Goal: Information Seeking & Learning: Compare options

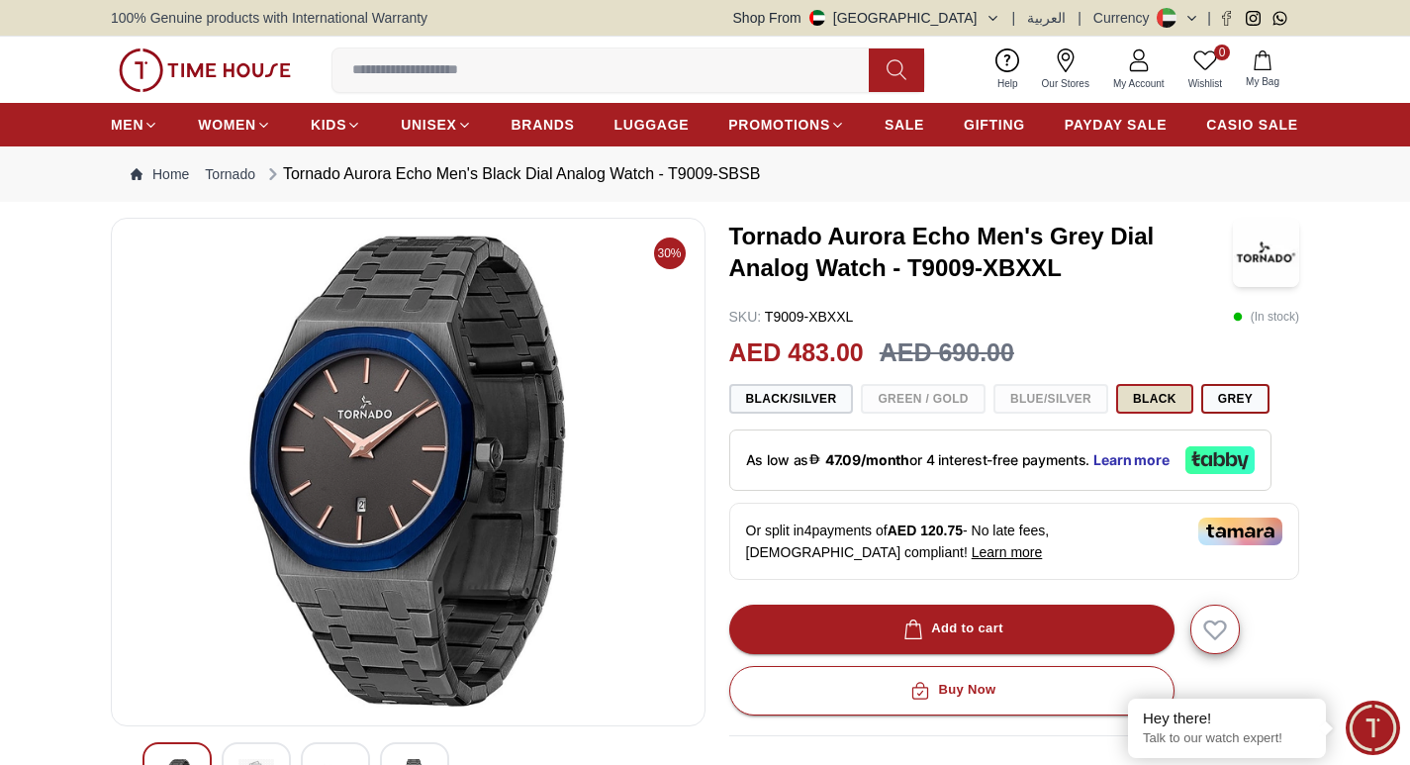
click at [1133, 407] on button "Black" at bounding box center [1154, 399] width 77 height 30
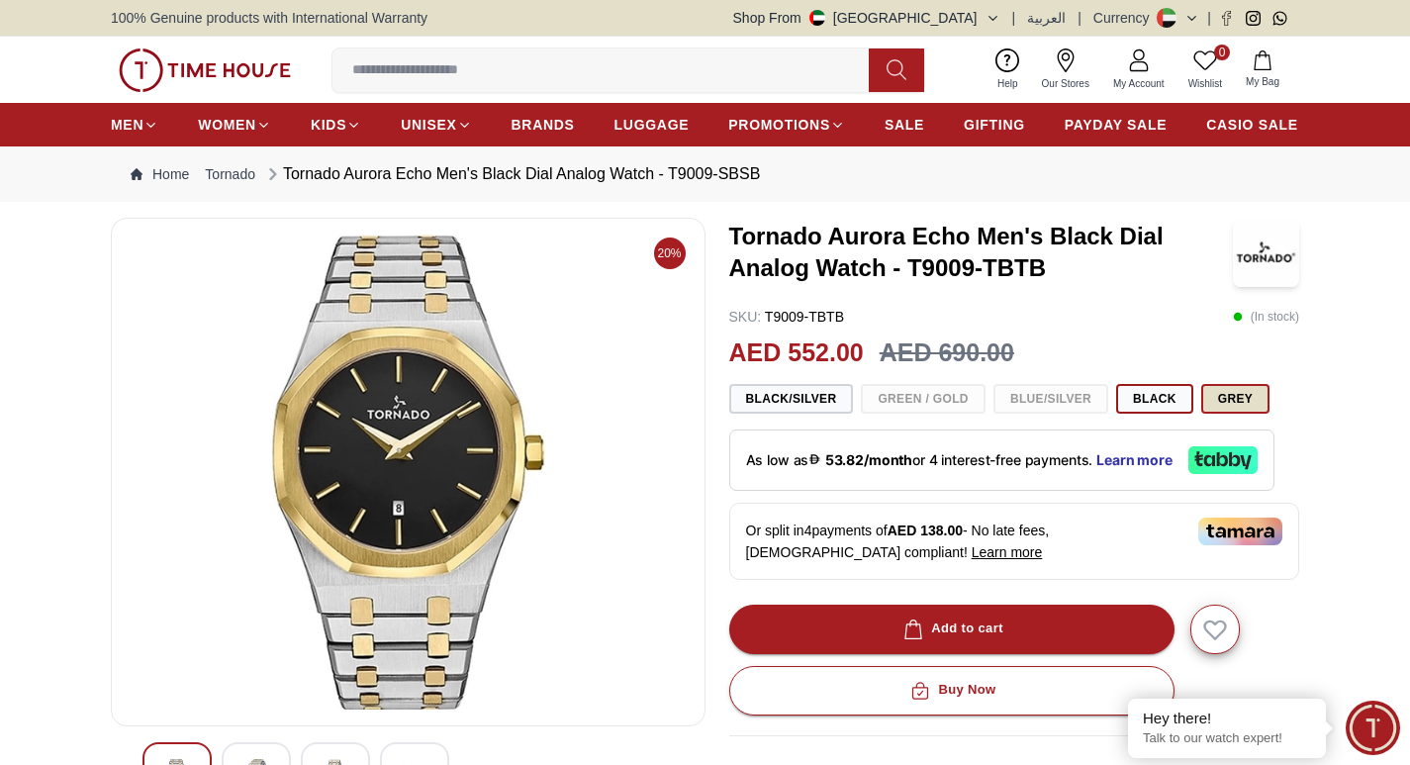
click at [1215, 394] on button "Grey" at bounding box center [1235, 399] width 68 height 30
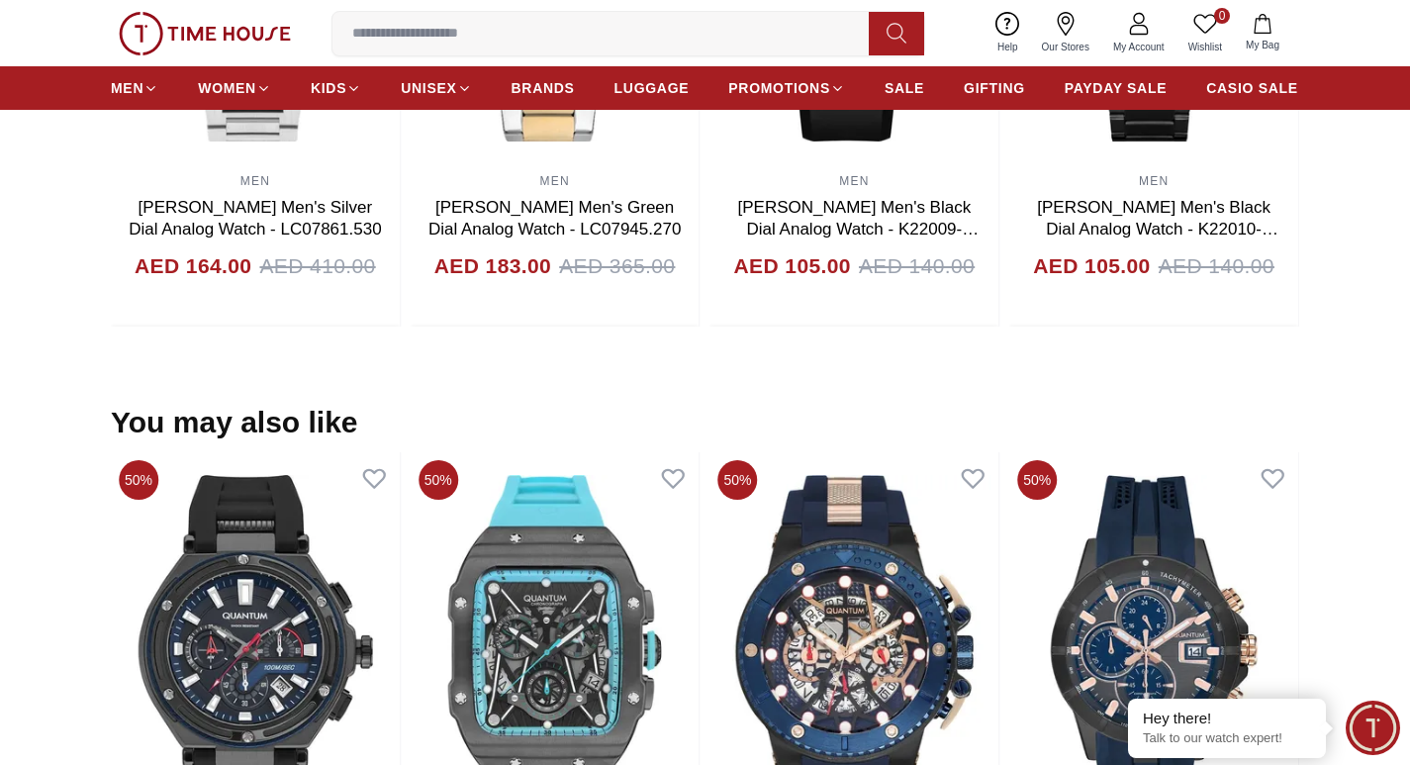
scroll to position [1880, 0]
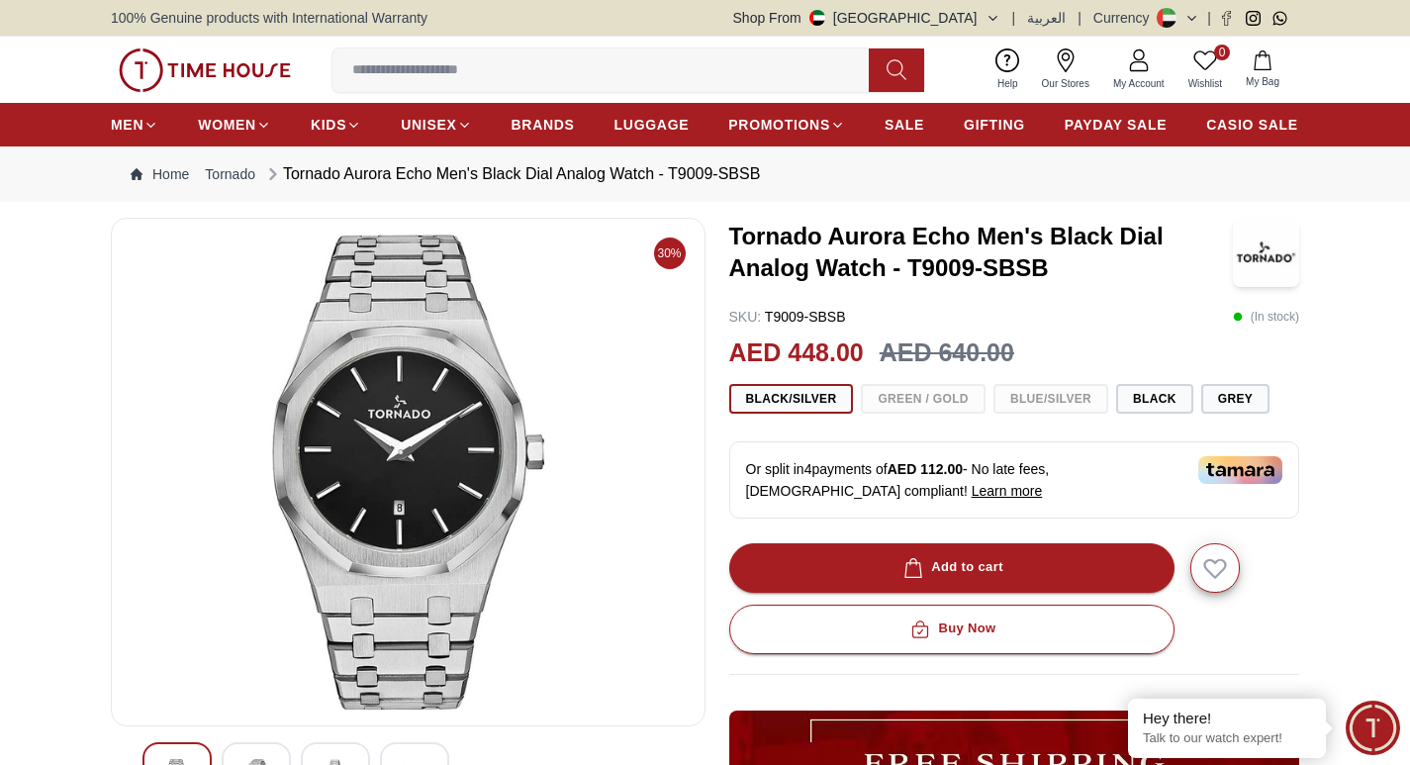
scroll to position [198, 0]
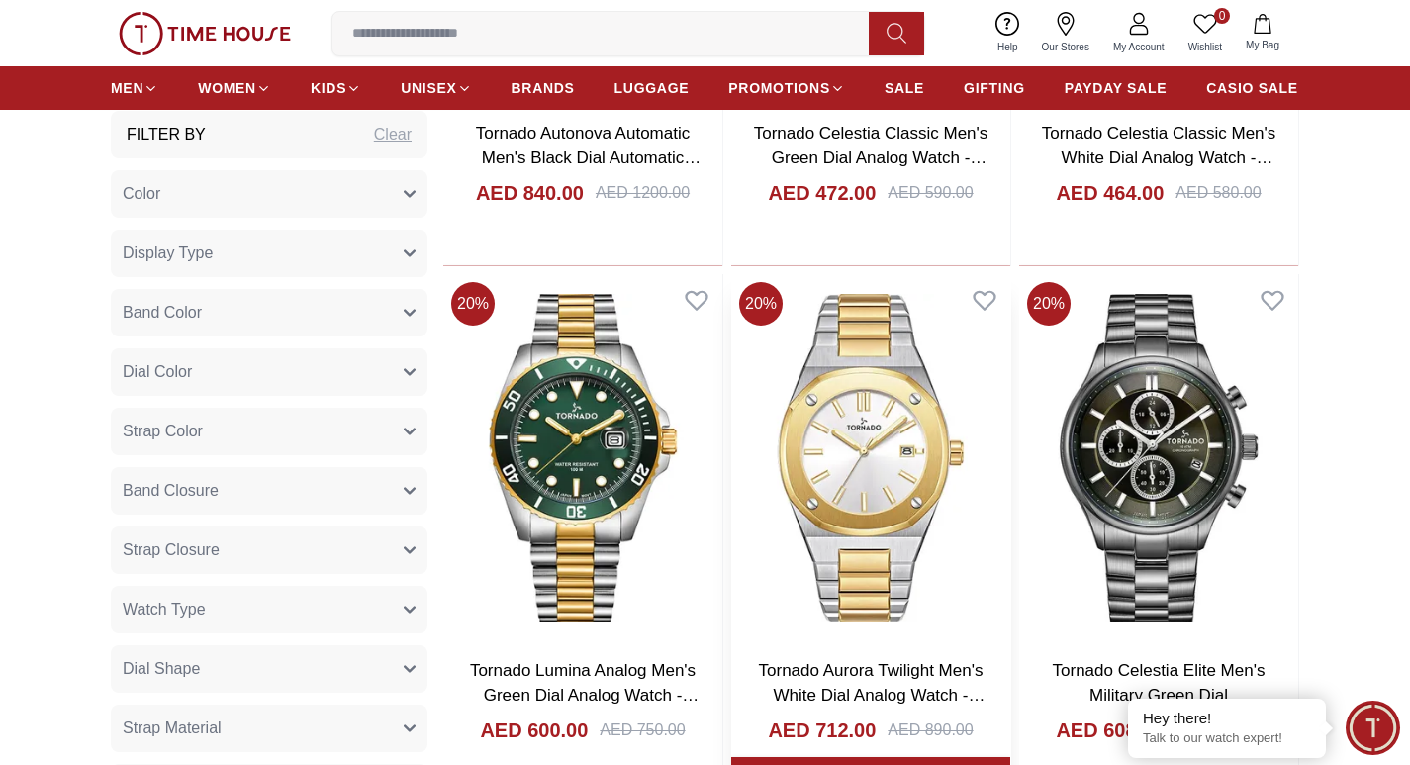
scroll to position [17928, 0]
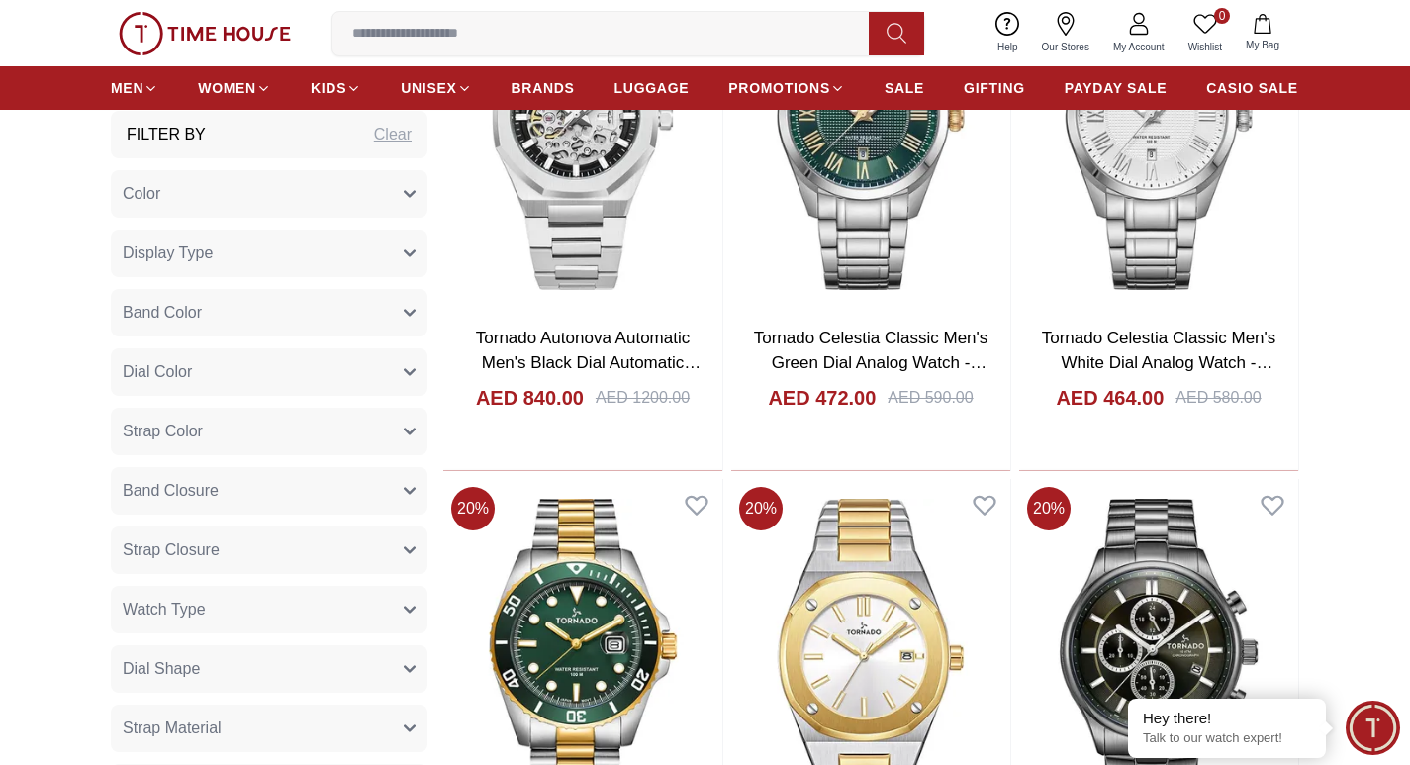
scroll to position [17632, 0]
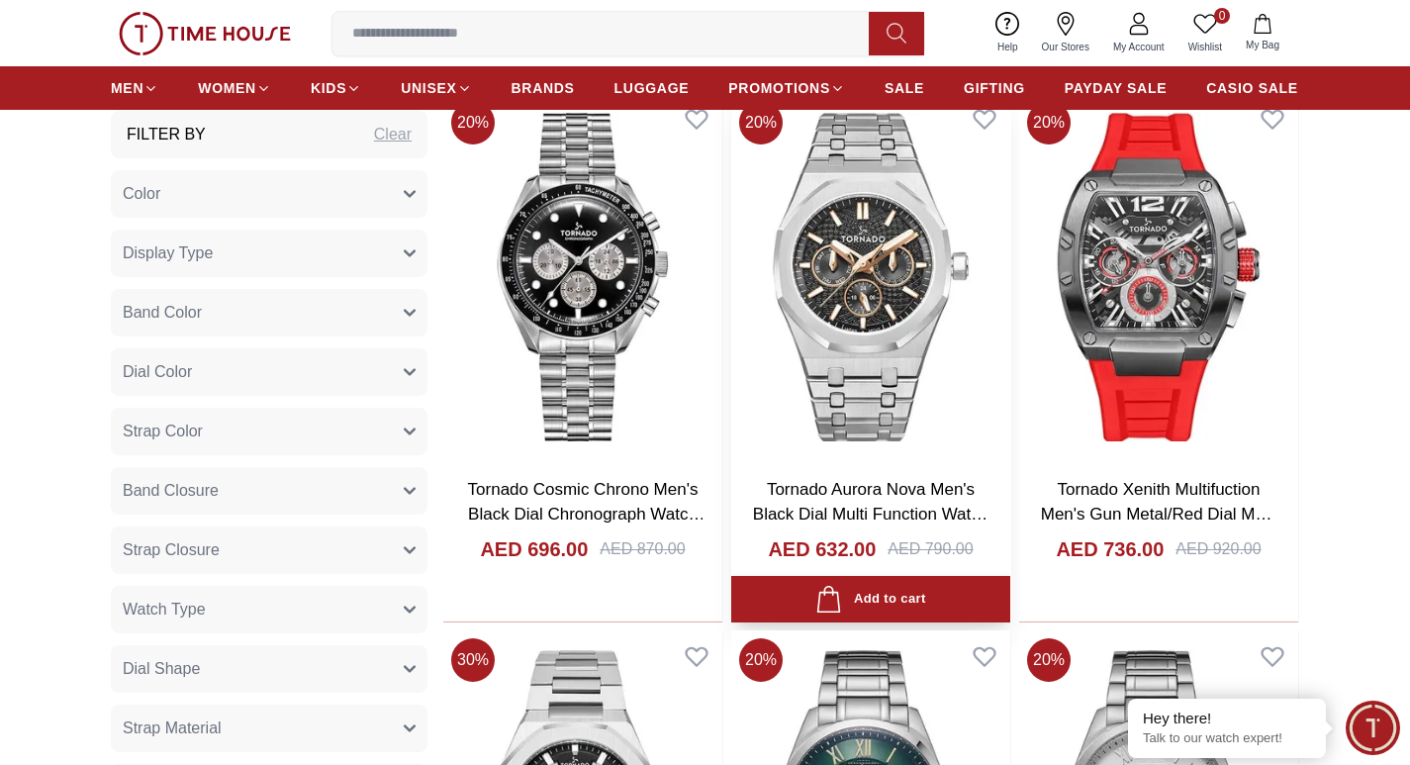
scroll to position [17038, 0]
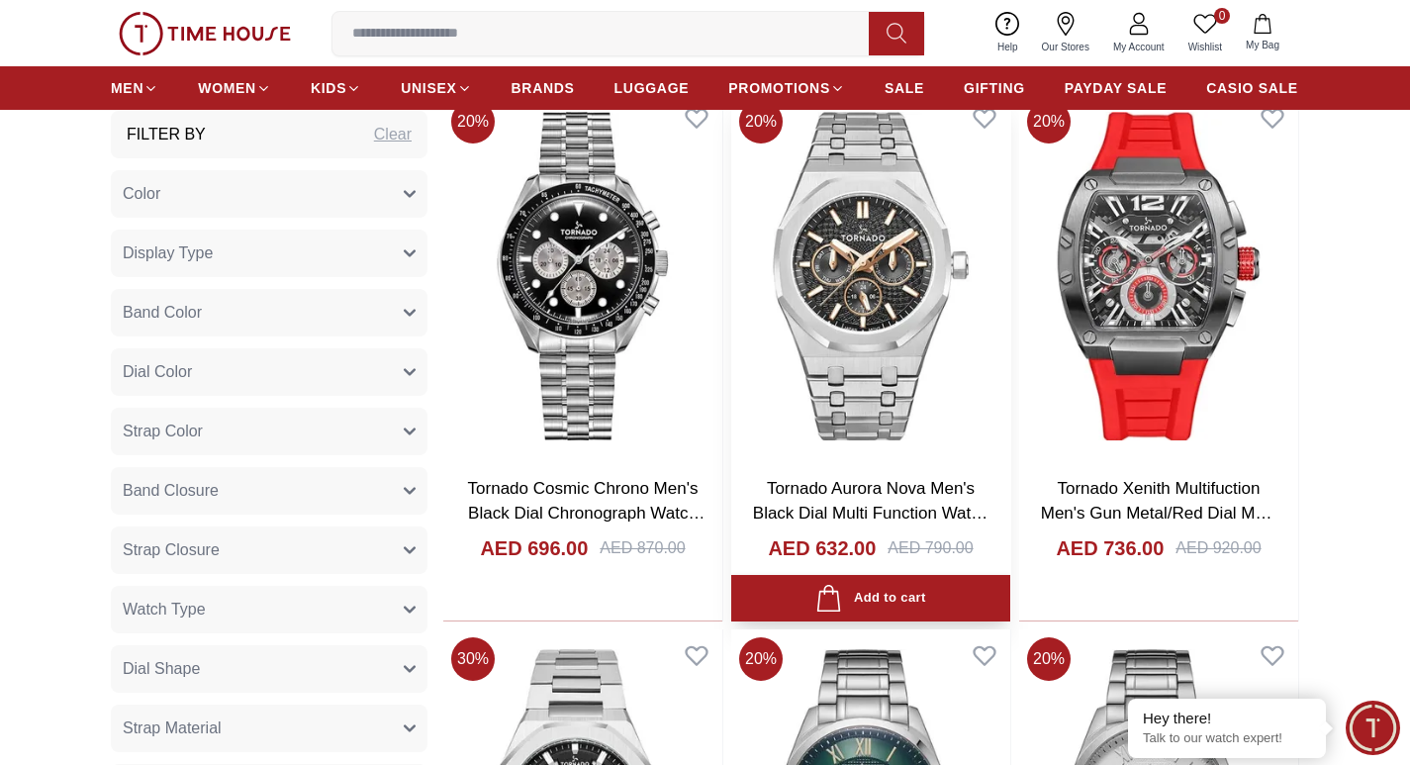
click at [879, 267] on img at bounding box center [870, 276] width 279 height 368
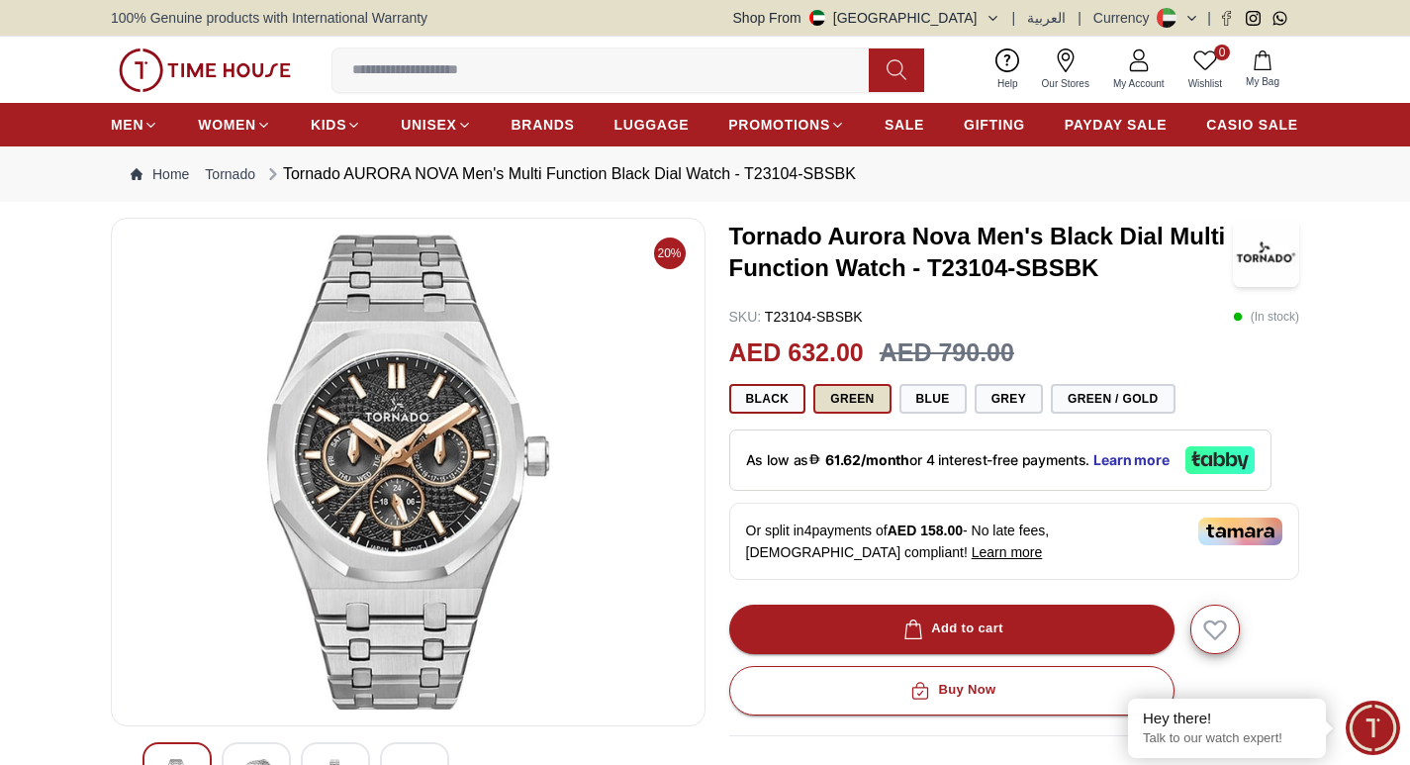
click at [841, 406] on button "Green" at bounding box center [851, 399] width 77 height 30
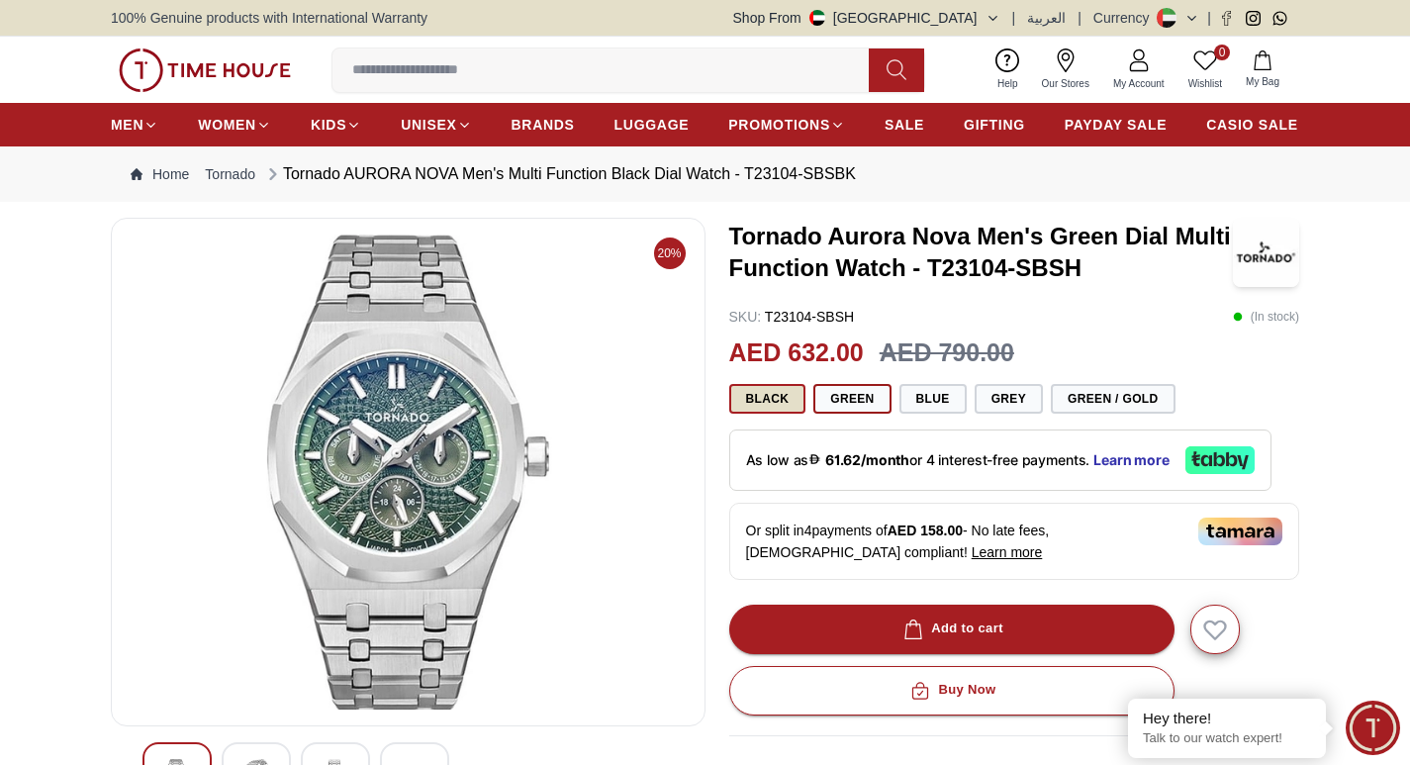
click at [781, 402] on button "Black" at bounding box center [767, 399] width 77 height 30
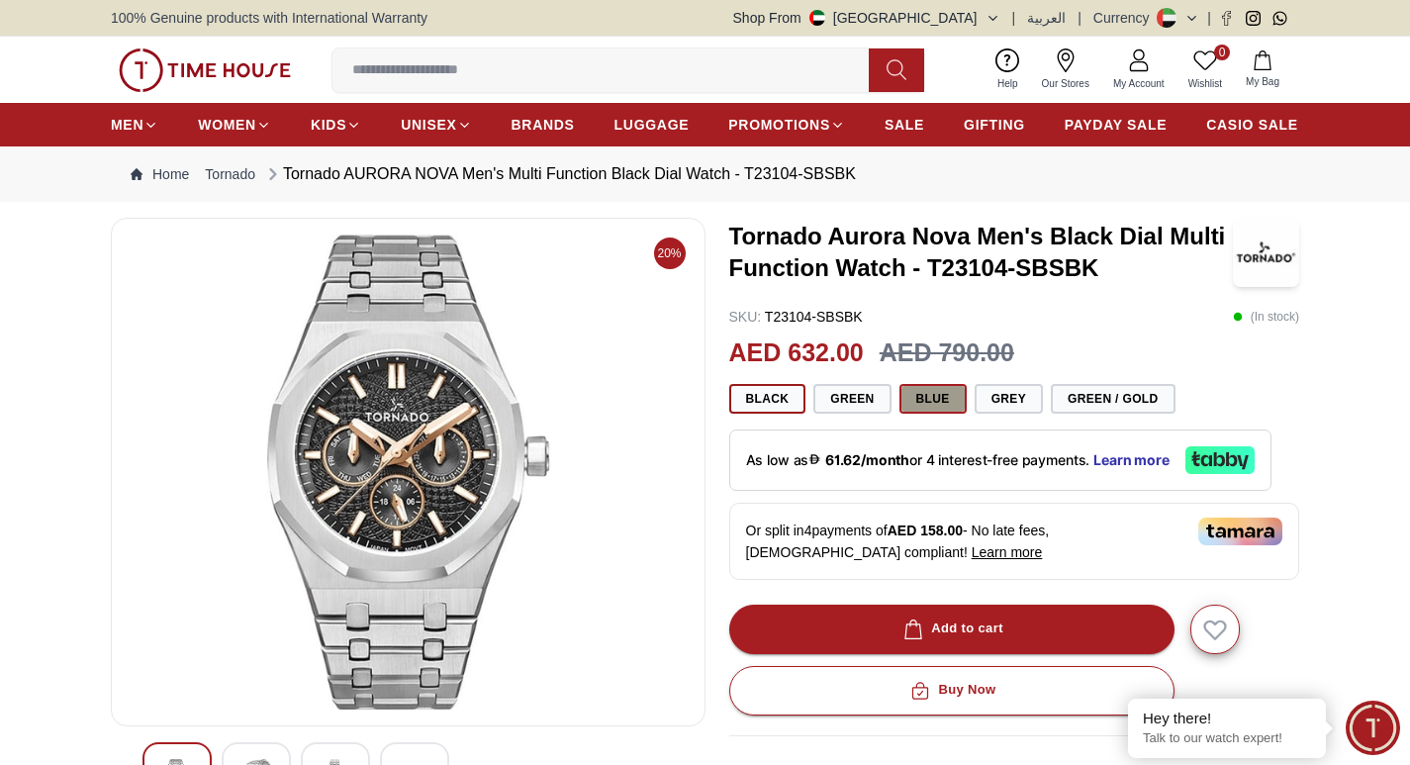
click at [926, 403] on button "Blue" at bounding box center [932, 399] width 67 height 30
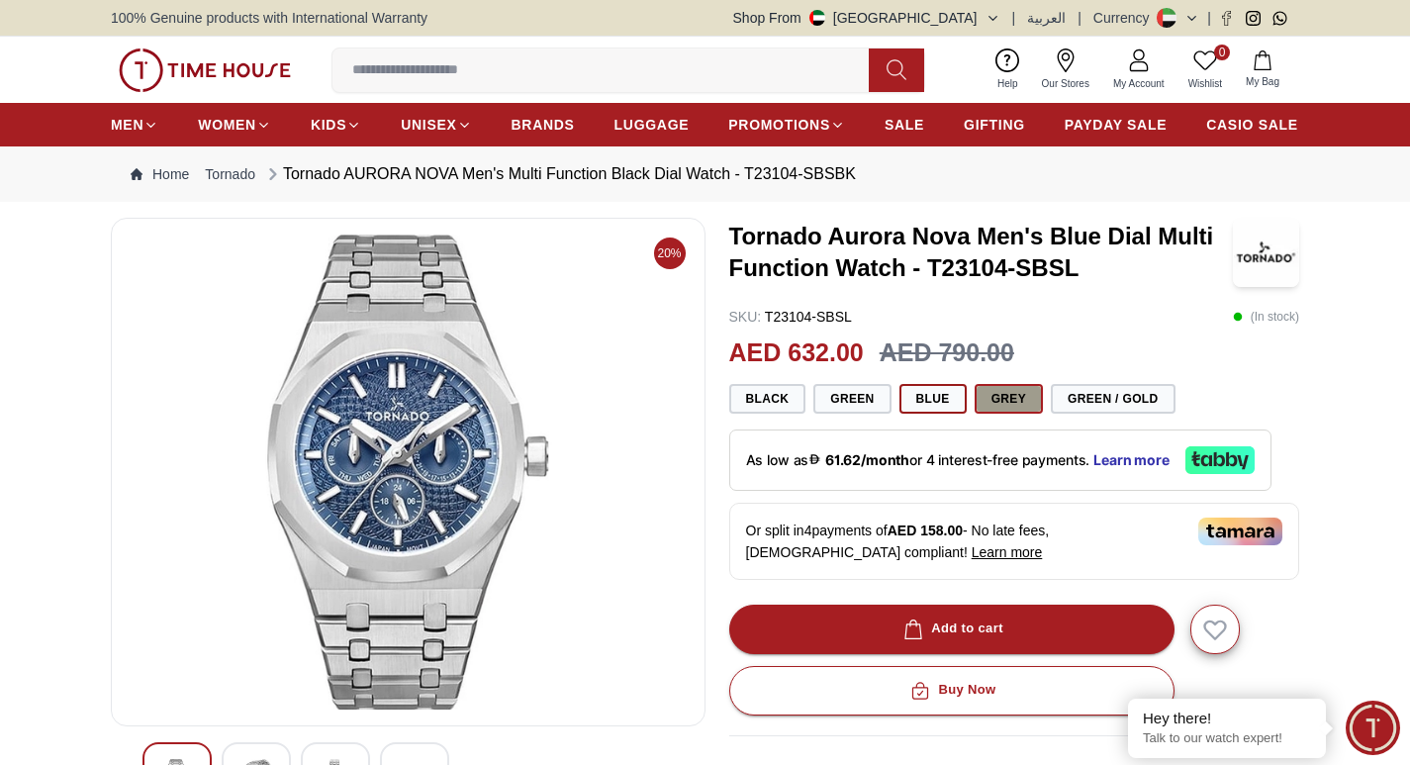
click at [1004, 401] on button "Grey" at bounding box center [1009, 399] width 68 height 30
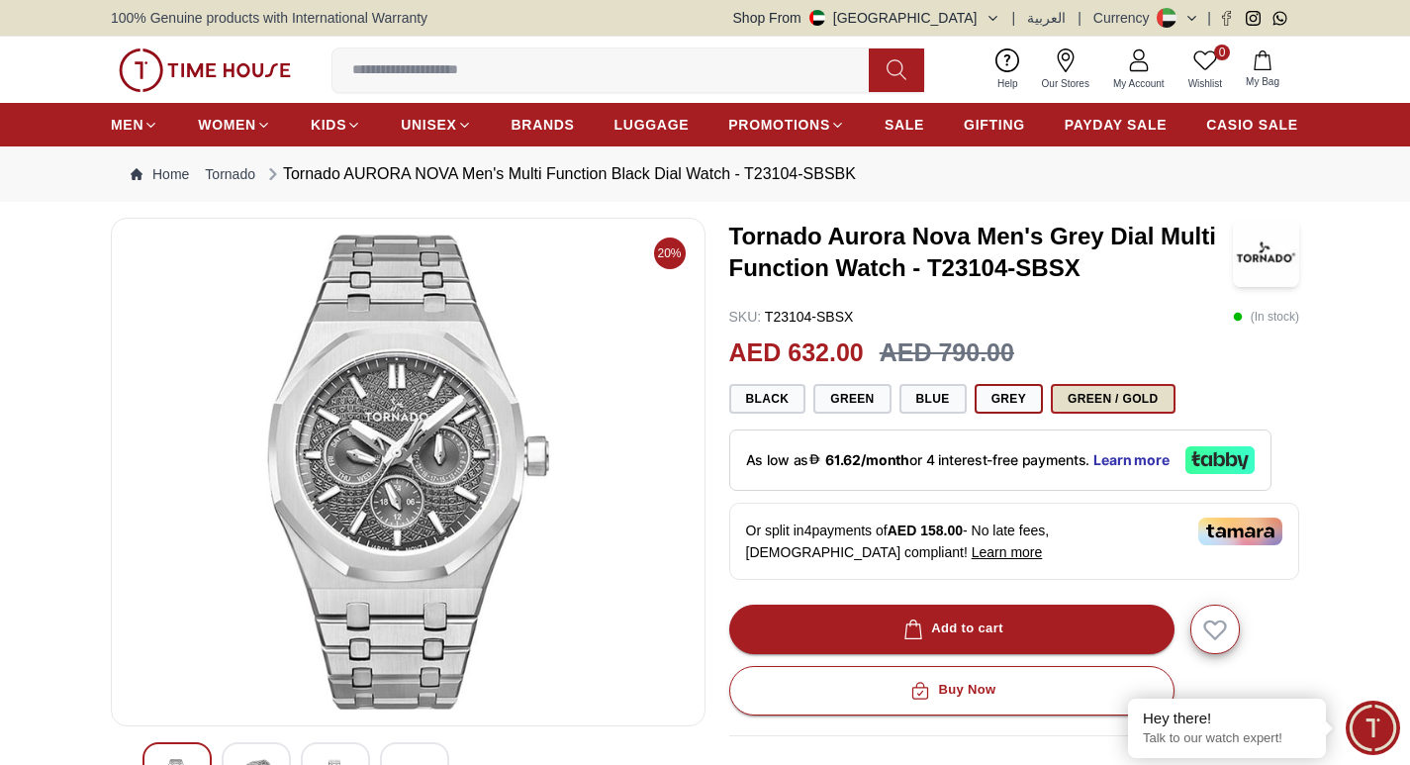
click at [1075, 405] on button "Green / Gold" at bounding box center [1113, 399] width 124 height 30
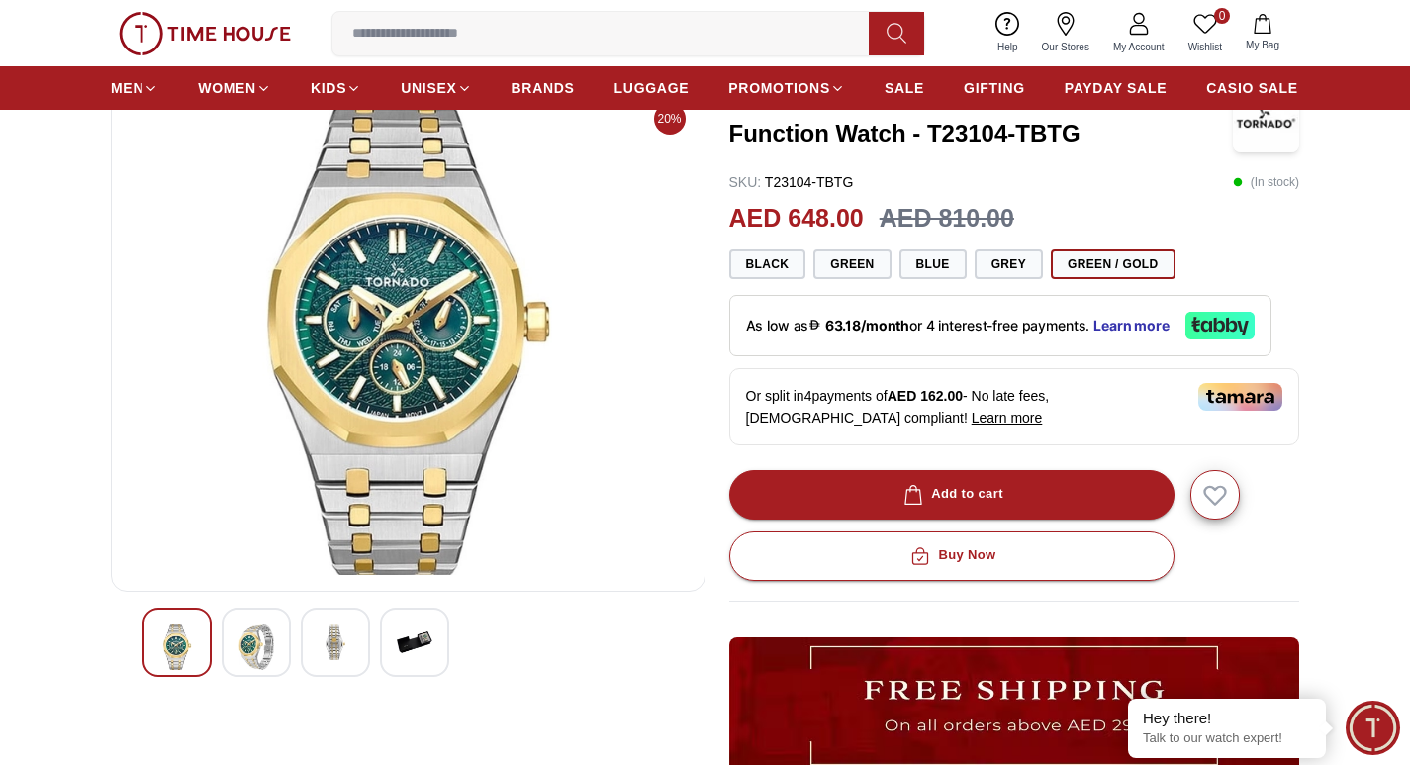
scroll to position [99, 0]
